Goal: Task Accomplishment & Management: Complete application form

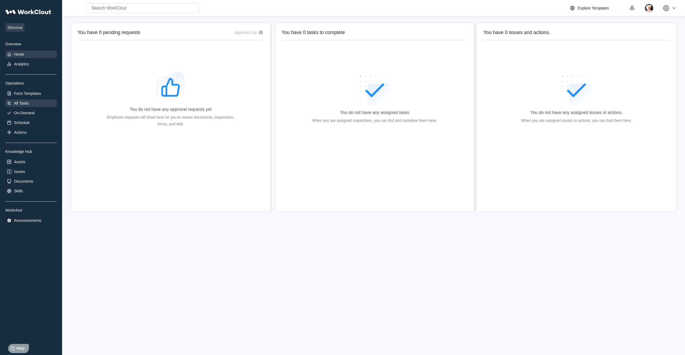
click at [23, 105] on div "All Tasks" at bounding box center [30, 103] width 51 height 8
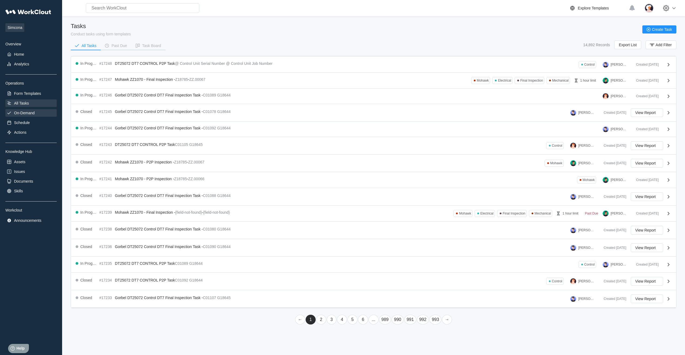
click at [31, 113] on div "On-Demand" at bounding box center [24, 113] width 21 height 4
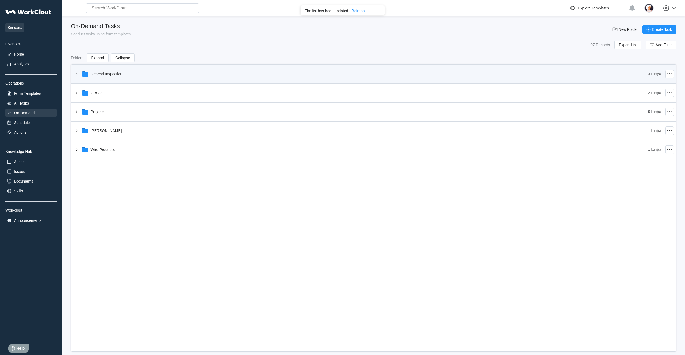
click at [76, 75] on icon at bounding box center [77, 73] width 2 height 3
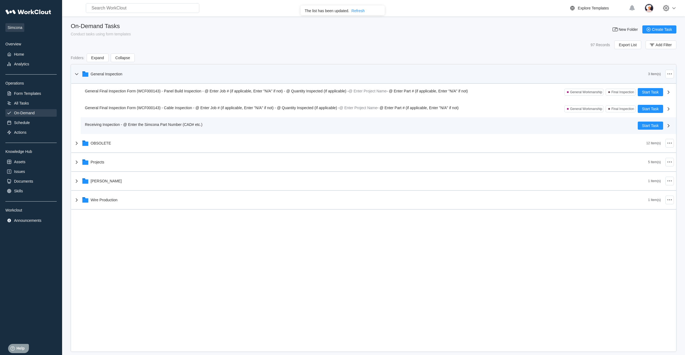
click at [84, 126] on div "Receiving Inspection - @ Enter the Simcona Part Number (CAD# etc.) Start Task" at bounding box center [378, 125] width 595 height 17
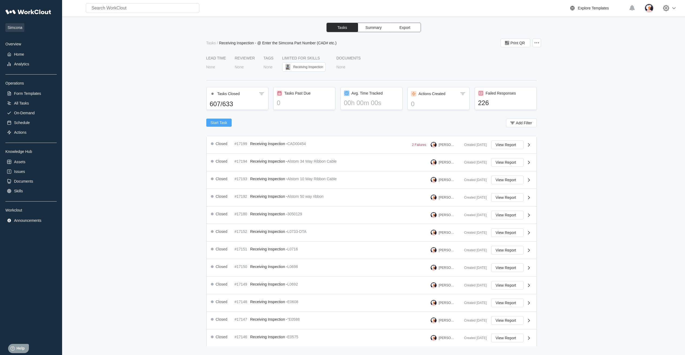
click at [224, 123] on span "Start Task" at bounding box center [219, 123] width 17 height 4
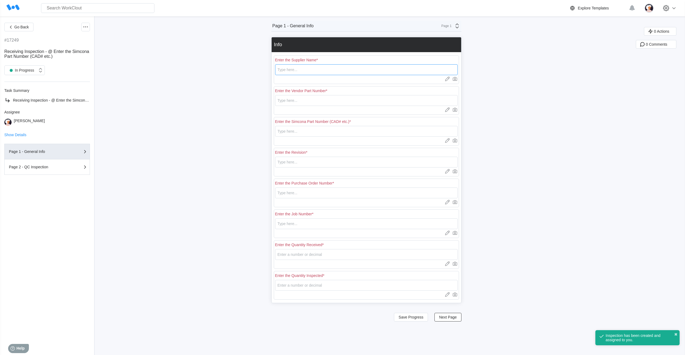
click at [297, 70] on input "text" at bounding box center [366, 69] width 183 height 11
type input "RE [PERSON_NAME]"
click at [301, 101] on input "text" at bounding box center [366, 100] width 183 height 11
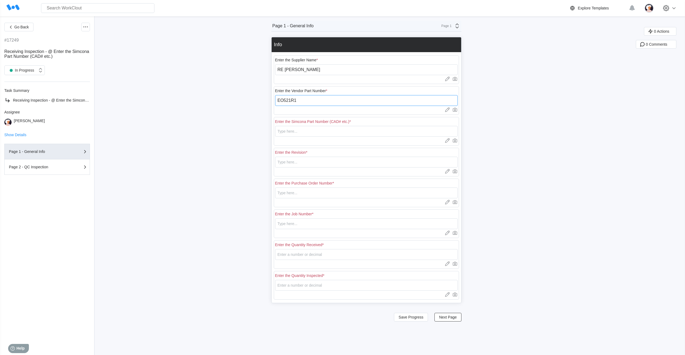
type input "EO521R1"
type input "E0521R!"
type input "R1"
type input "18316"
type input "N/A"
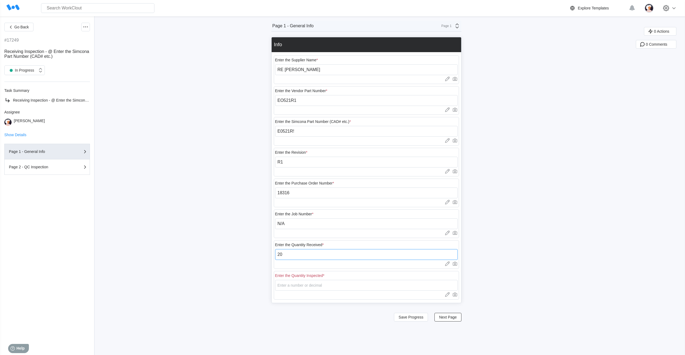
type input "20"
type input "1"
click at [450, 317] on span "Next Page" at bounding box center [448, 317] width 18 height 4
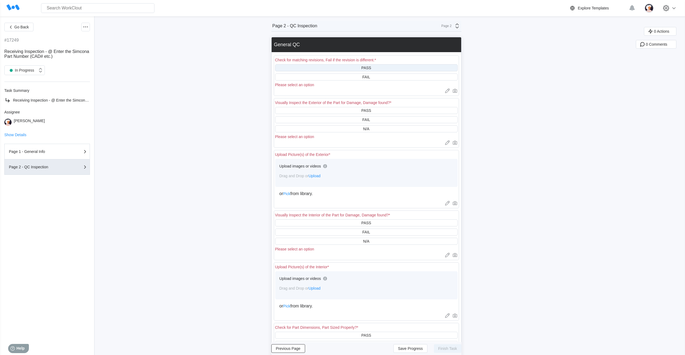
click at [362, 65] on div "PASS" at bounding box center [366, 67] width 183 height 7
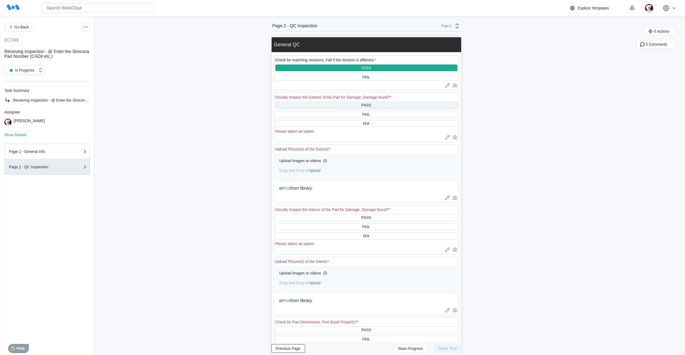
click at [363, 106] on div "PASS" at bounding box center [366, 105] width 10 height 4
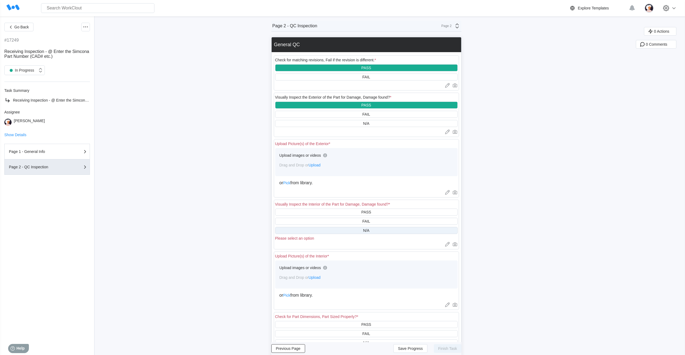
click at [364, 231] on div "N/A" at bounding box center [366, 230] width 183 height 7
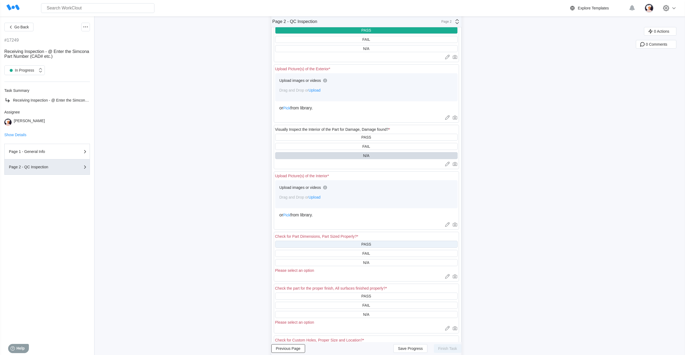
scroll to position [81, 0]
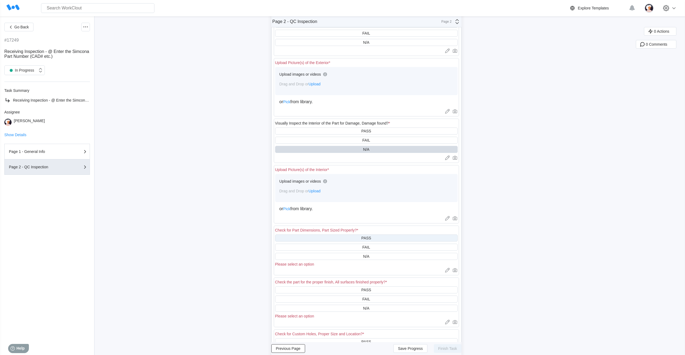
click at [363, 239] on div "PASS" at bounding box center [366, 238] width 10 height 4
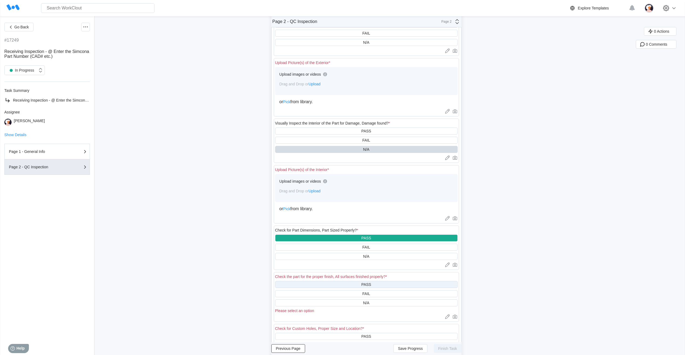
click at [365, 284] on div "PASS" at bounding box center [366, 284] width 10 height 4
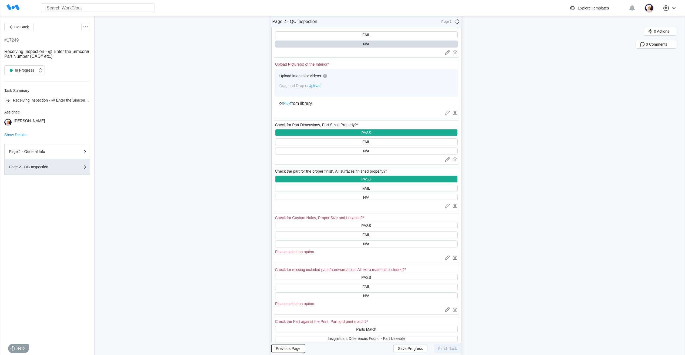
scroll to position [189, 0]
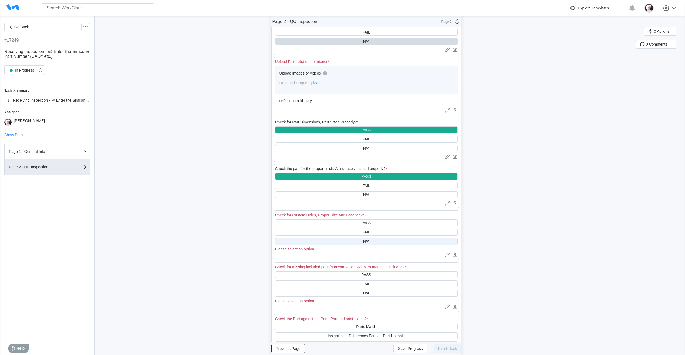
click at [351, 240] on div "N/A" at bounding box center [366, 241] width 183 height 7
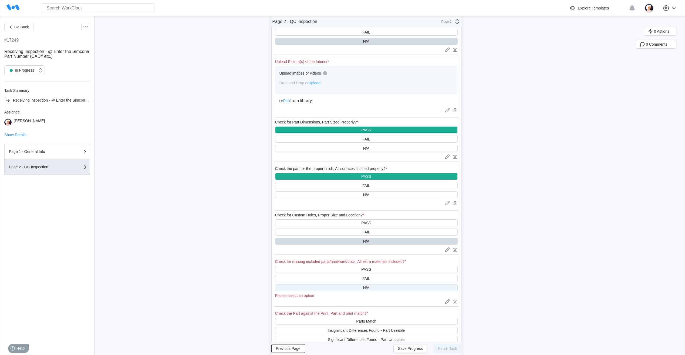
click at [353, 289] on div "N/A" at bounding box center [366, 287] width 183 height 7
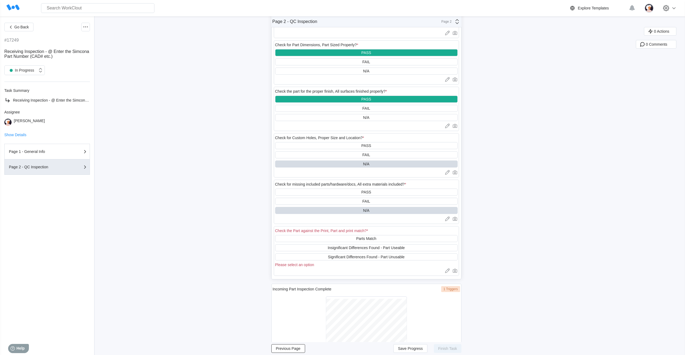
scroll to position [270, 0]
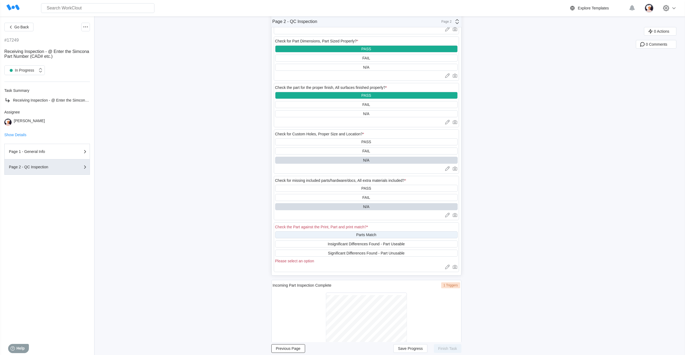
click at [334, 236] on div "Parts Match" at bounding box center [366, 234] width 183 height 7
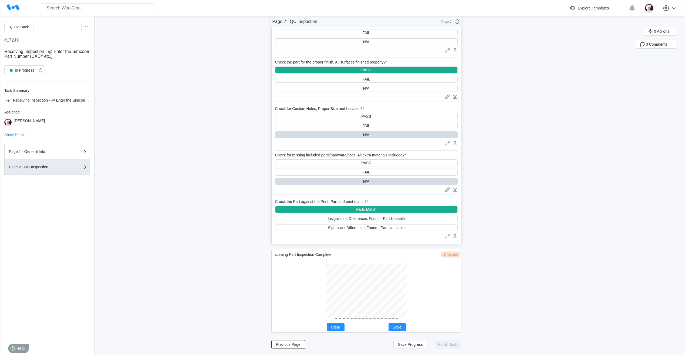
scroll to position [296, 0]
click at [369, 320] on div at bounding box center [366, 290] width 81 height 59
click at [400, 326] on span "Save" at bounding box center [397, 327] width 9 height 4
click at [417, 344] on span "Save Progress" at bounding box center [410, 344] width 25 height 4
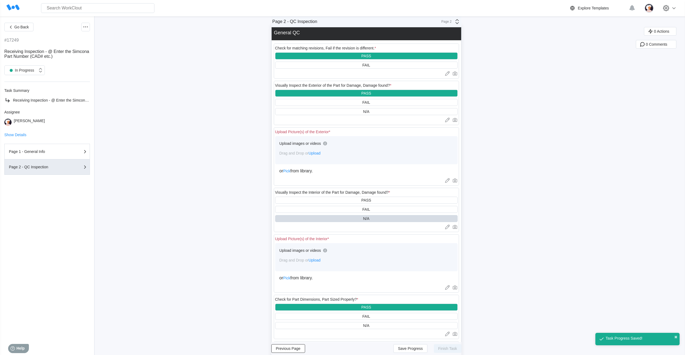
scroll to position [0, 0]
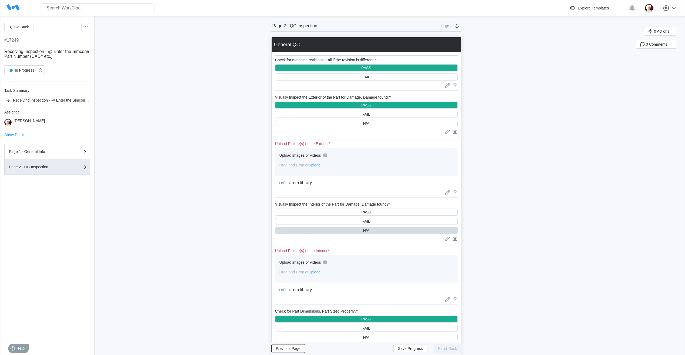
click at [318, 163] on span "Upload" at bounding box center [315, 165] width 12 height 4
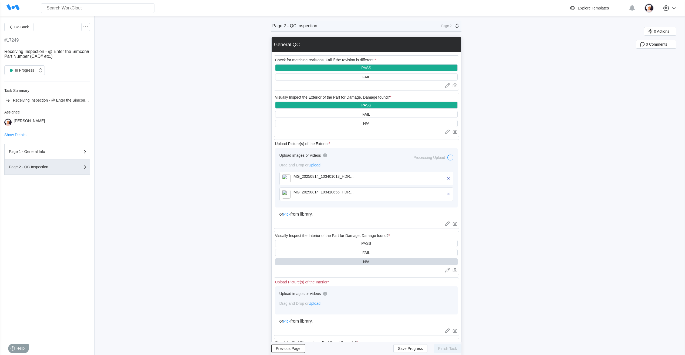
click at [320, 305] on span "Upload" at bounding box center [315, 303] width 12 height 4
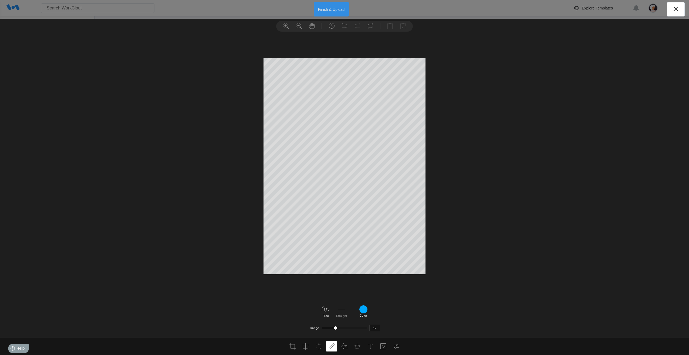
click at [328, 12] on button "Finish & Upload" at bounding box center [331, 9] width 35 height 14
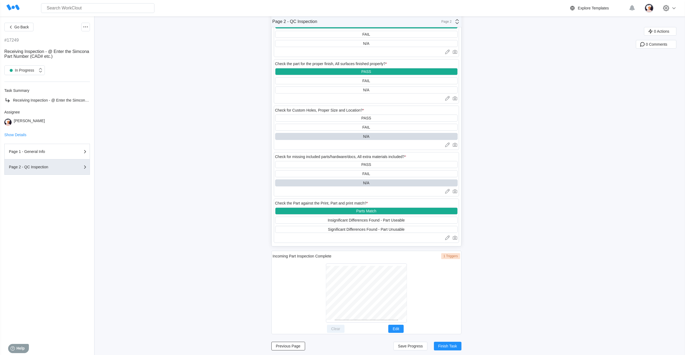
scroll to position [343, 0]
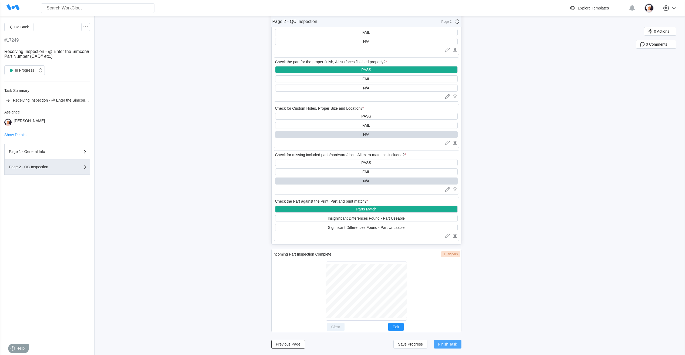
click at [443, 345] on span "Finish Task" at bounding box center [447, 344] width 19 height 4
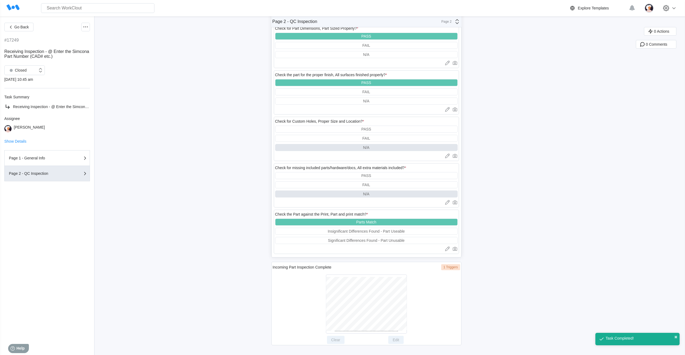
scroll to position [330, 0]
click at [19, 28] on span "Go Back" at bounding box center [21, 27] width 15 height 4
